Goal: Find specific page/section: Find specific page/section

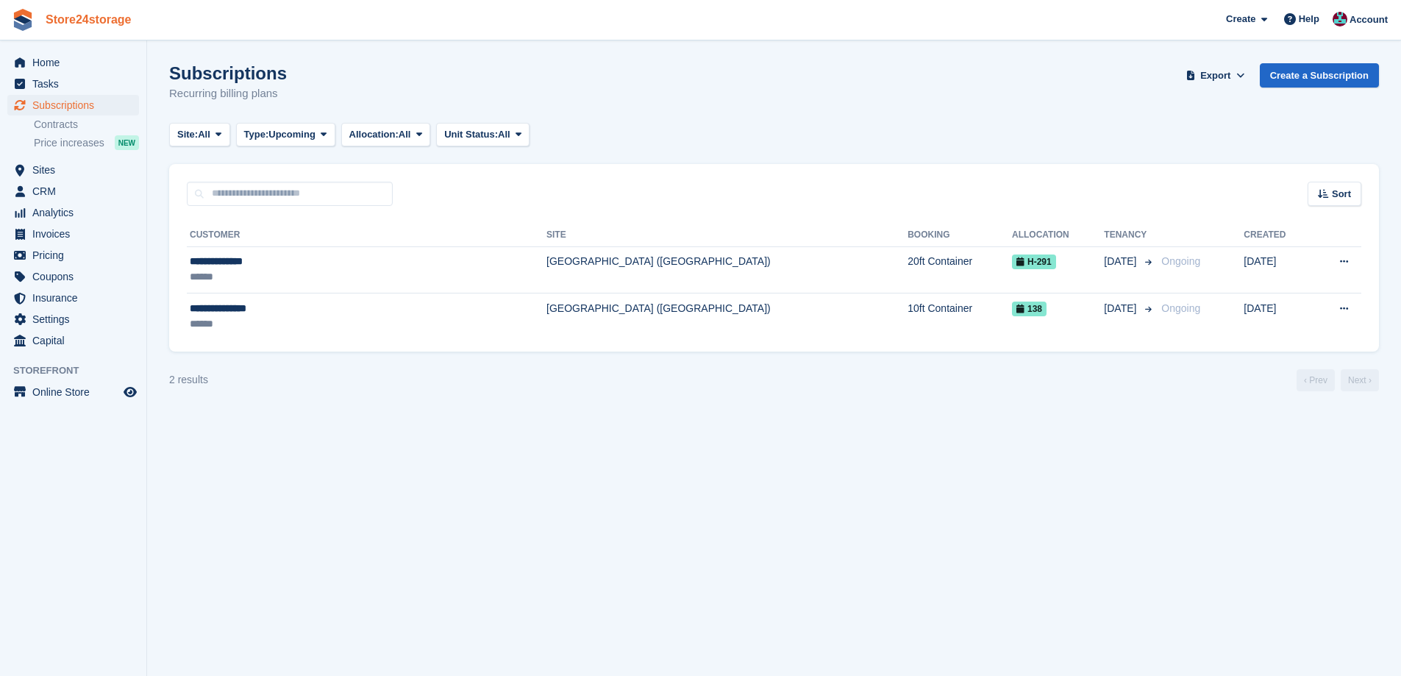
click at [102, 18] on link "Store24storage" at bounding box center [89, 19] width 98 height 24
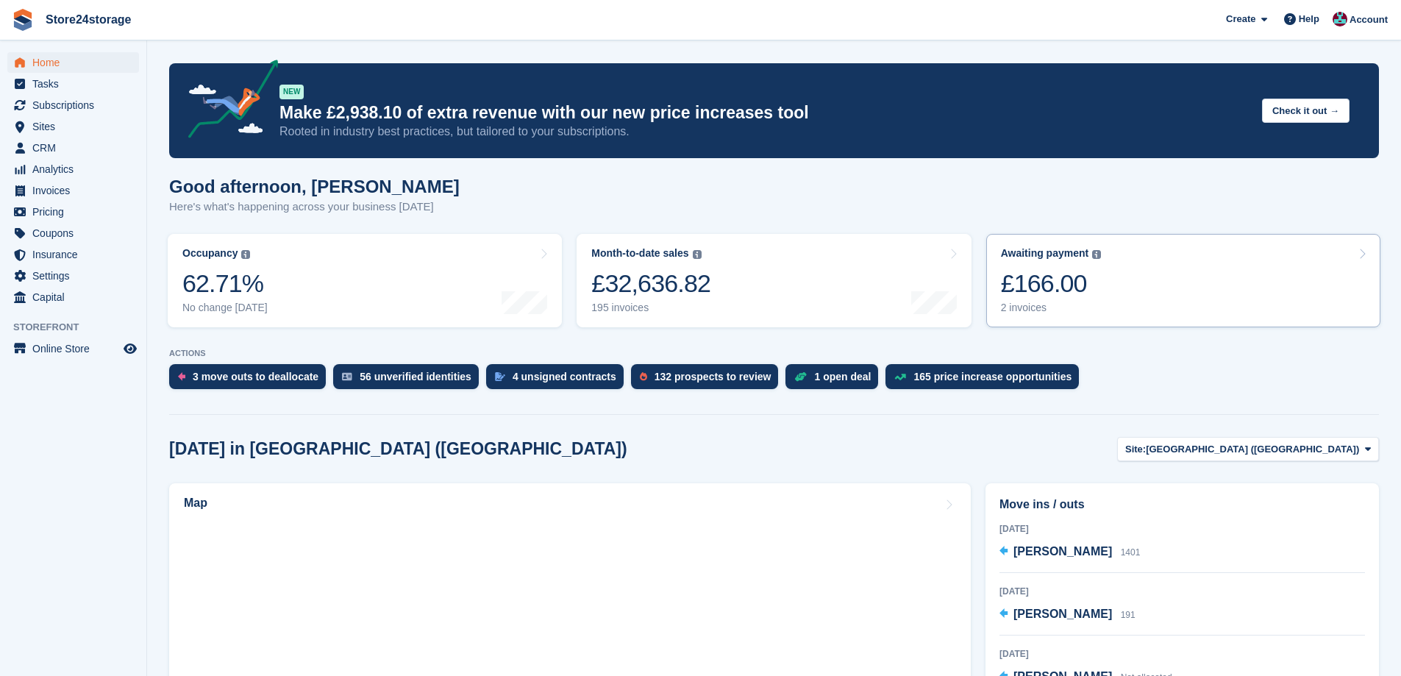
click at [1182, 280] on link "Awaiting payment The total outstanding balance on all open invoices. £166.00 2 …" at bounding box center [1183, 280] width 394 height 93
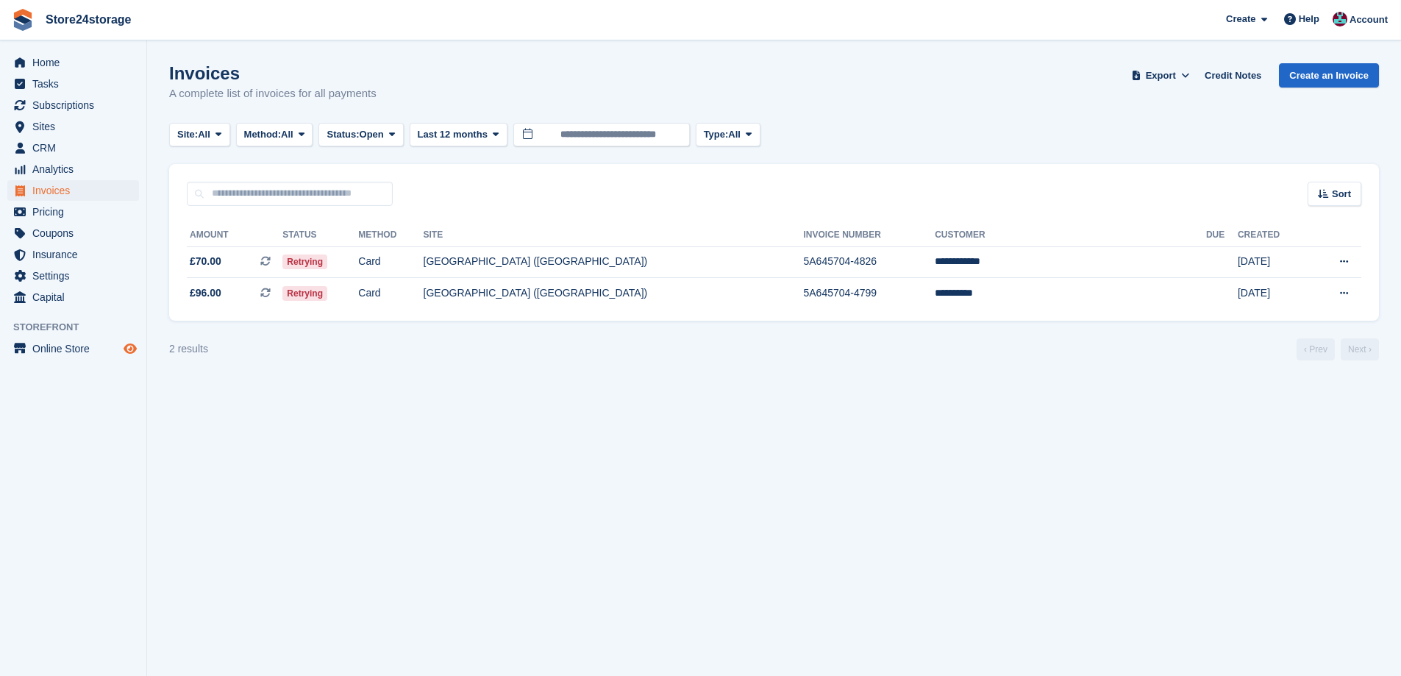
click at [133, 343] on icon "Preview store" at bounding box center [130, 349] width 13 height 12
